Goal: Information Seeking & Learning: Learn about a topic

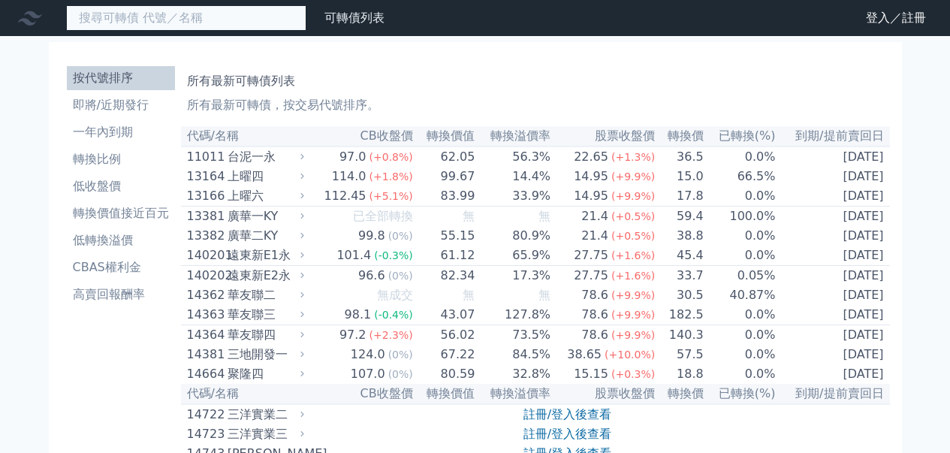
click at [253, 17] on input at bounding box center [186, 18] width 240 height 26
type input "ㄊ"
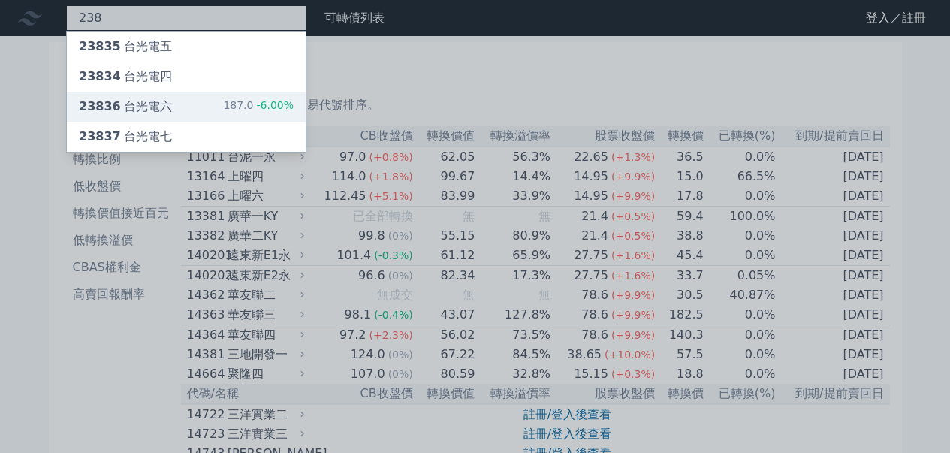
type input "238"
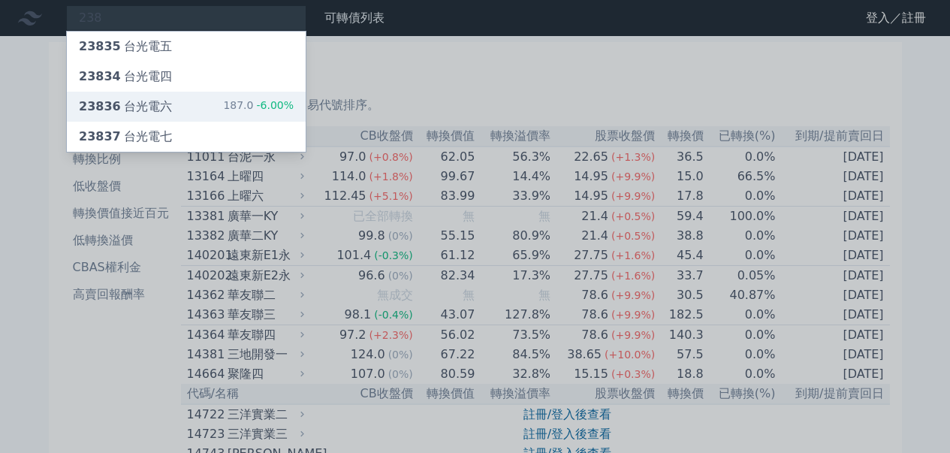
click at [128, 104] on div "23836 台光電六" at bounding box center [125, 107] width 93 height 18
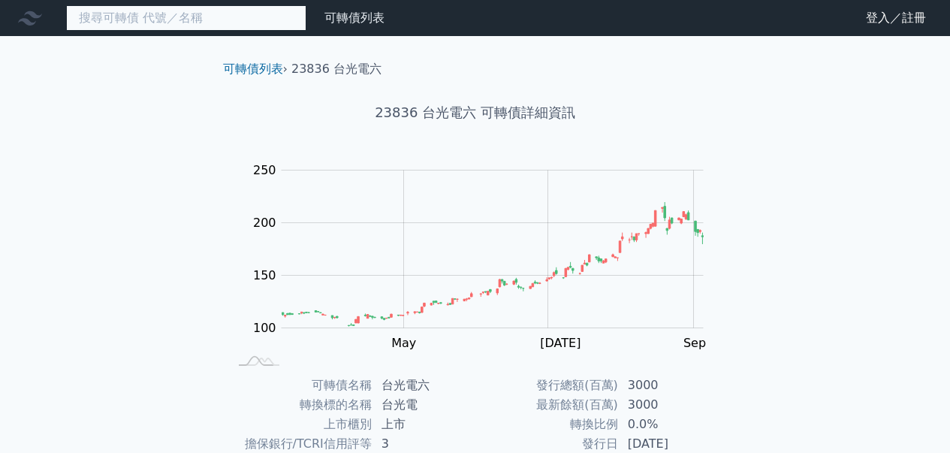
click at [216, 20] on input at bounding box center [186, 18] width 240 height 26
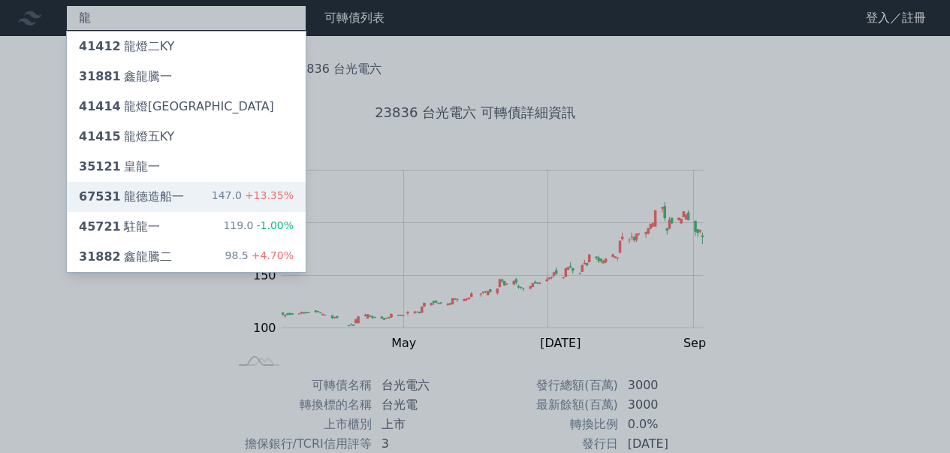
type input "龍"
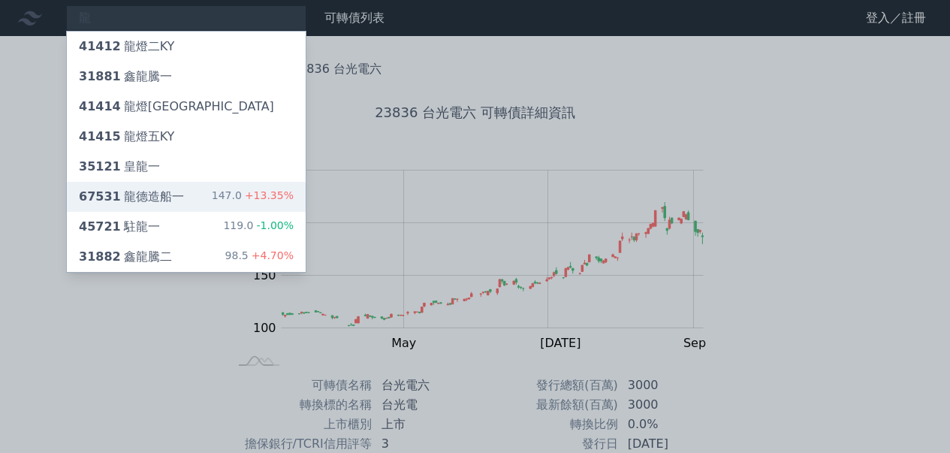
click at [176, 196] on div "67531 龍德造船一" at bounding box center [131, 197] width 105 height 18
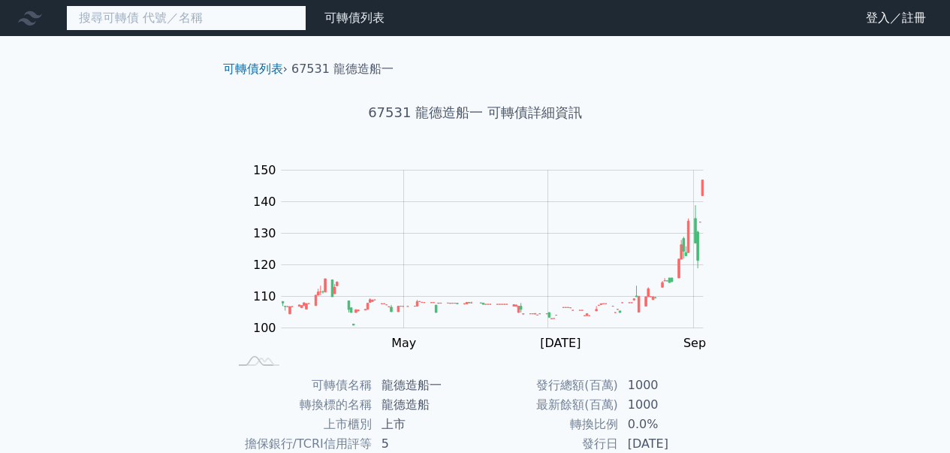
click at [228, 14] on input at bounding box center [186, 18] width 240 height 26
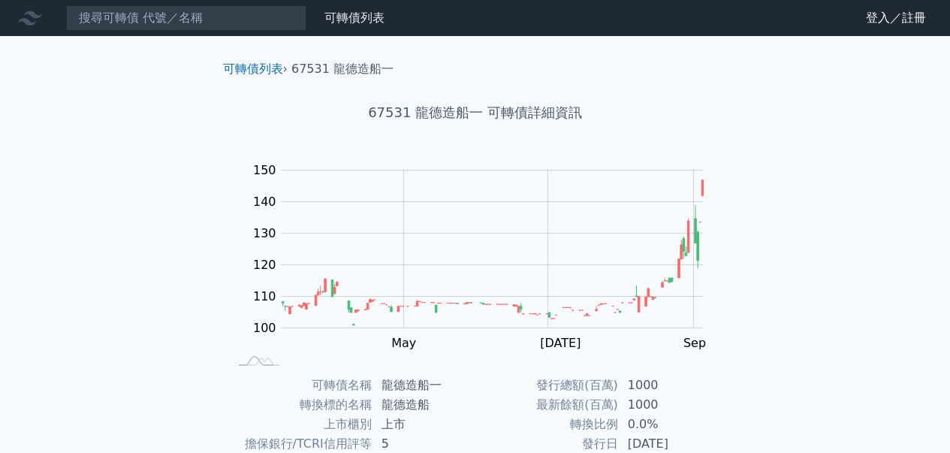
click at [76, 283] on div "可轉債列表 財務數據 可轉債列表 財務數據 登入／註冊 登入／註冊 可轉債列表 › 67531 龍德造船一 67531 龍德造船一 可轉債詳細資訊 Zoom …" at bounding box center [475, 356] width 950 height 713
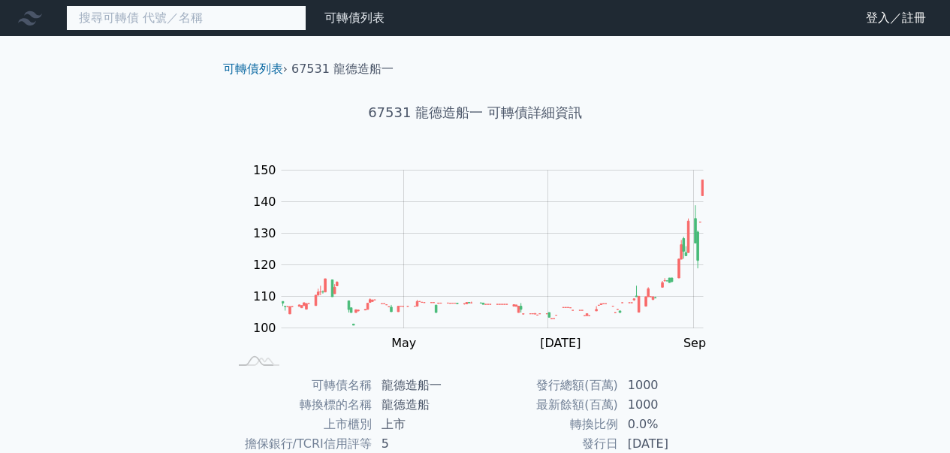
click at [219, 26] on input at bounding box center [186, 18] width 240 height 26
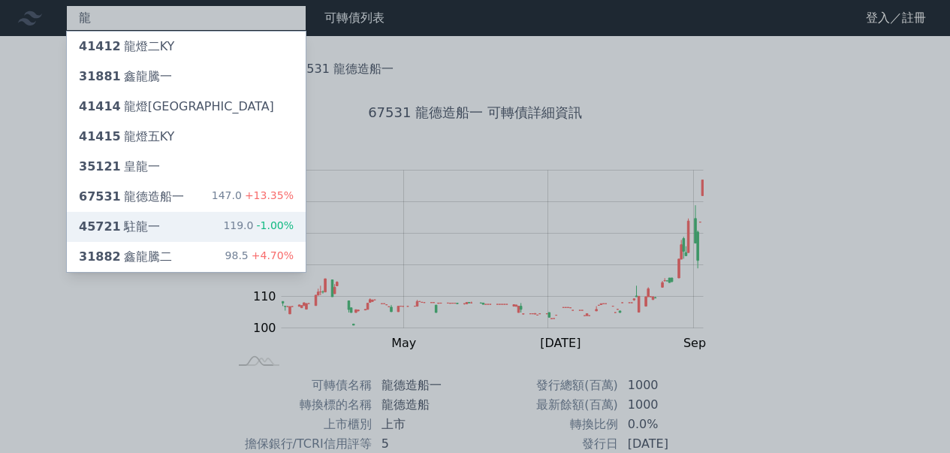
type input "龍"
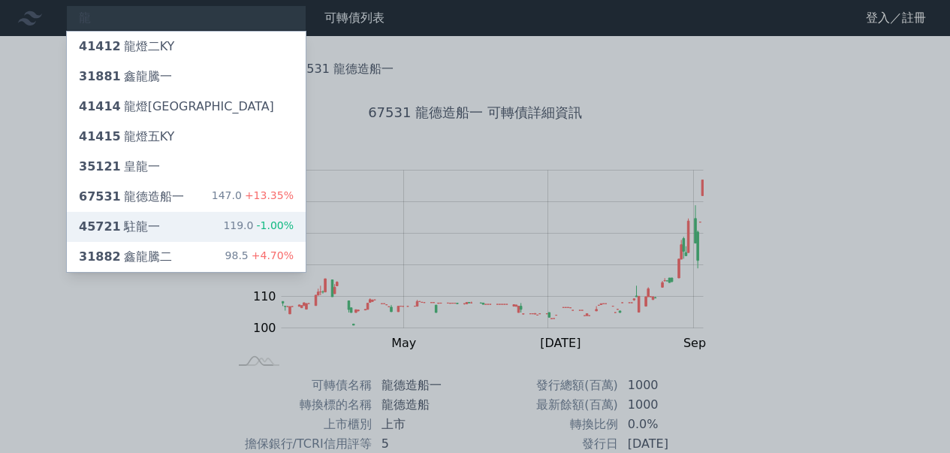
click at [178, 222] on div "45721 駐龍一 119.0 -1.00%" at bounding box center [186, 227] width 239 height 30
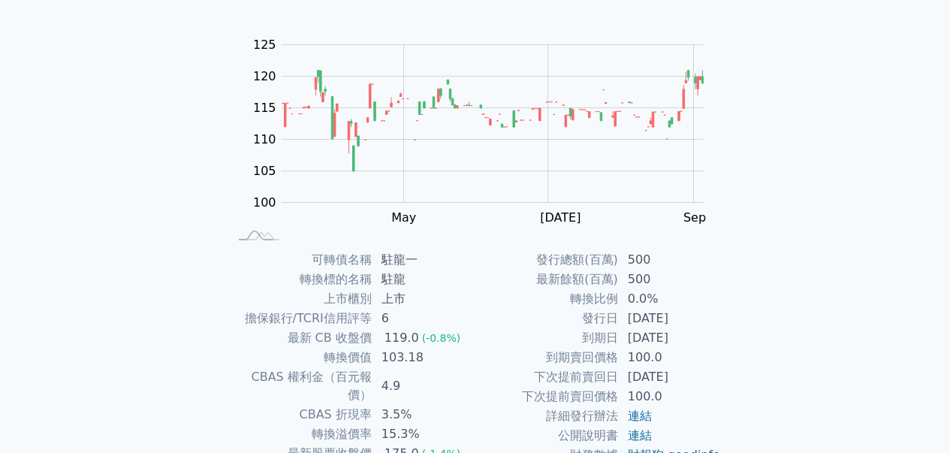
scroll to position [243, 0]
